Goal: Transaction & Acquisition: Purchase product/service

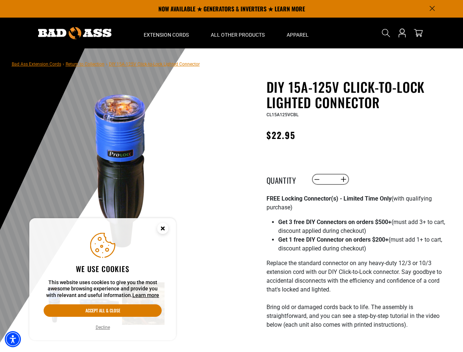
click at [232, 176] on div "DIY 15A-125V Click-to-Lock Lighted Connector DIY 15A-125V Click-to-Lock Lighted…" at bounding box center [342, 333] width 220 height 509
click at [13, 339] on img "Accessibility Menu" at bounding box center [13, 339] width 16 height 16
